Goal: Task Accomplishment & Management: Use online tool/utility

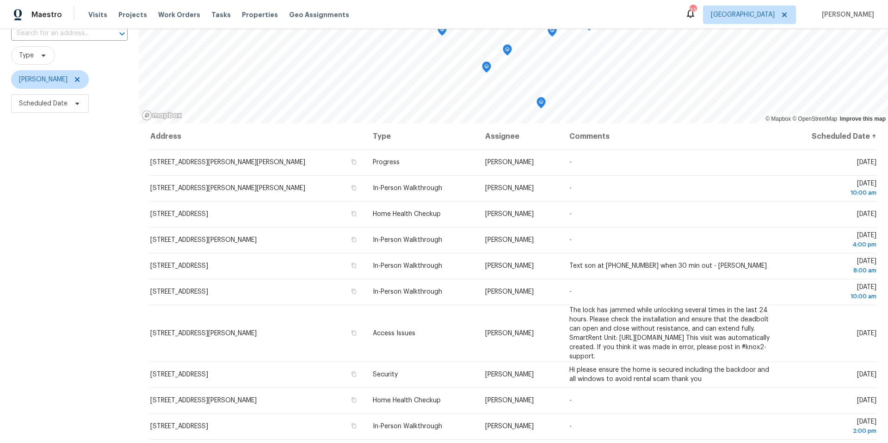
scroll to position [107, 0]
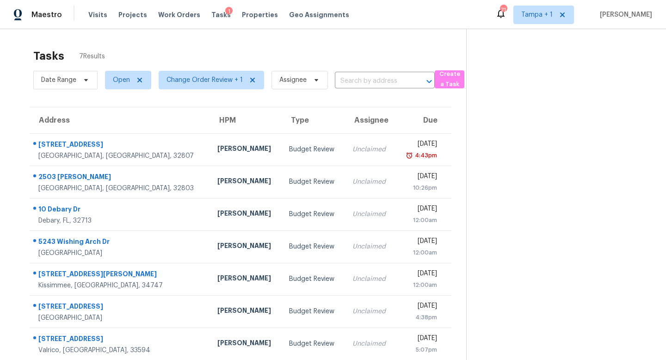
scroll to position [29, 0]
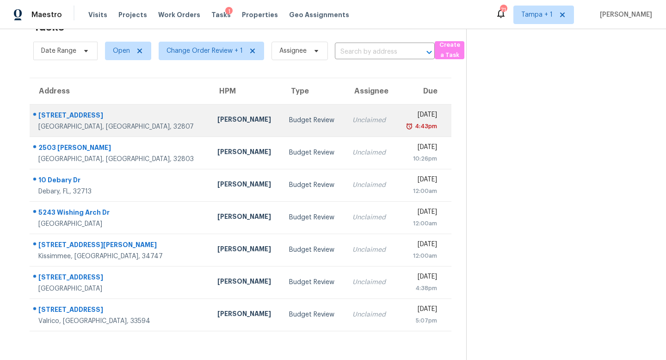
click at [353, 121] on div "Unclaimed" at bounding box center [371, 120] width 36 height 9
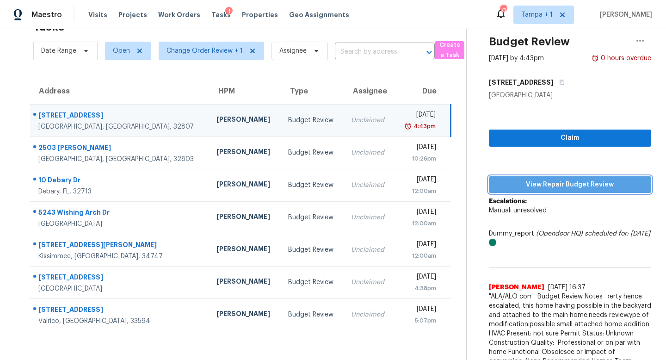
click at [558, 180] on span "View Repair Budget Review" at bounding box center [570, 185] width 148 height 12
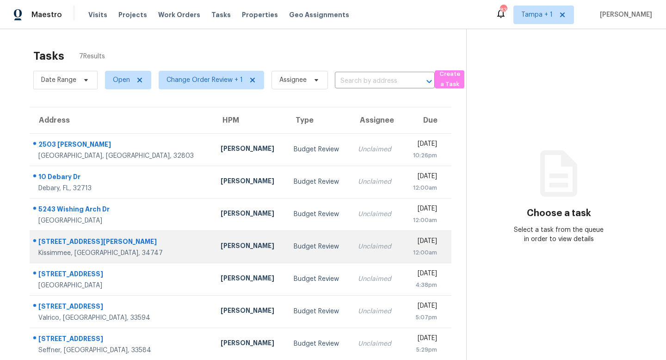
scroll to position [29, 0]
